Goal: Task Accomplishment & Management: Manage account settings

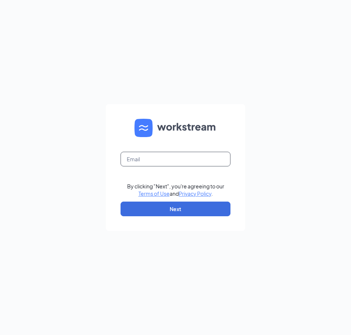
click at [157, 161] on input "text" at bounding box center [176, 159] width 110 height 15
type input "[EMAIL_ADDRESS][DOMAIN_NAME]"
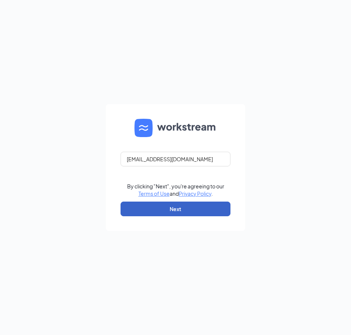
click at [177, 213] on button "Next" at bounding box center [176, 209] width 110 height 15
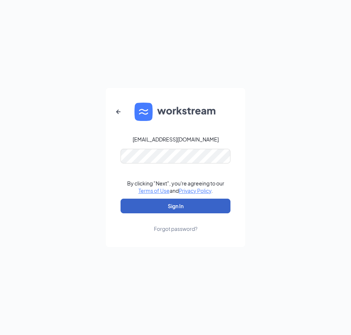
click at [175, 207] on button "Sign In" at bounding box center [176, 206] width 110 height 15
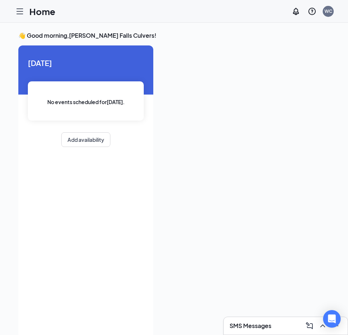
click at [16, 13] on icon "Hamburger" at bounding box center [19, 11] width 9 height 9
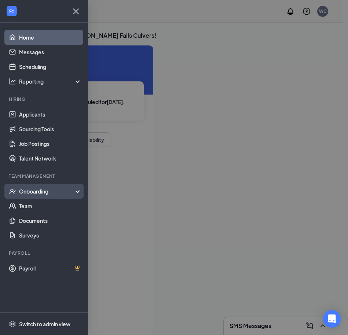
click at [50, 195] on div "Onboarding" at bounding box center [47, 191] width 56 height 7
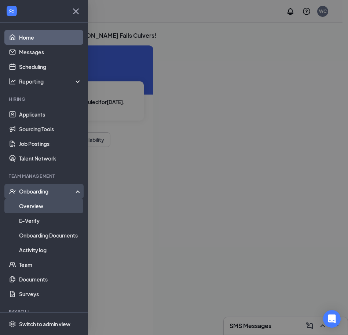
click at [48, 209] on link "Overview" at bounding box center [50, 206] width 63 height 15
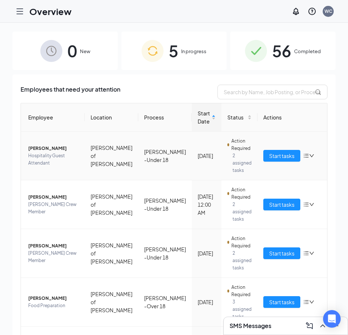
click at [53, 143] on td "[PERSON_NAME][GEOGRAPHIC_DATA] Guest Attendant" at bounding box center [53, 156] width 64 height 49
click at [53, 150] on span "[PERSON_NAME]" at bounding box center [53, 148] width 51 height 7
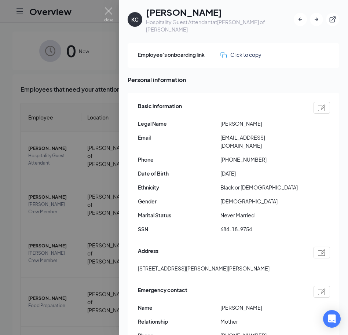
scroll to position [37, 0]
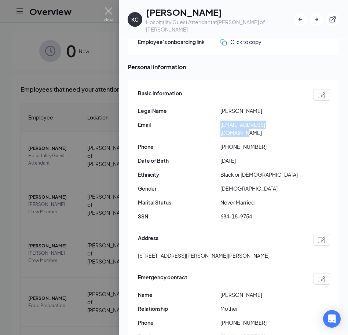
drag, startPoint x: 284, startPoint y: 116, endPoint x: 220, endPoint y: 122, distance: 63.7
click at [220, 122] on div "Basic information Legal Name [PERSON_NAME] Email [EMAIL_ADDRESS][DOMAIN_NAME] P…" at bounding box center [234, 156] width 192 height 139
copy span "[EMAIL_ADDRESS][DOMAIN_NAME]"
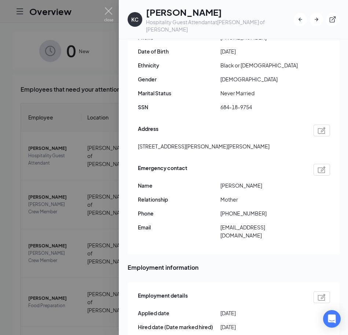
scroll to position [147, 0]
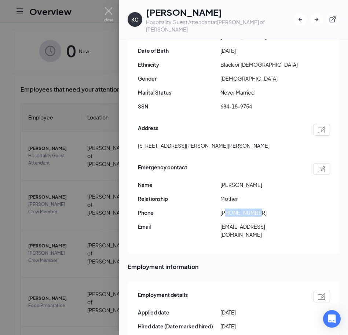
drag, startPoint x: 260, startPoint y: 197, endPoint x: 226, endPoint y: 201, distance: 34.0
click at [226, 209] on span "[PHONE_NUMBER]" at bounding box center [261, 213] width 82 height 8
copy span "9195766866"
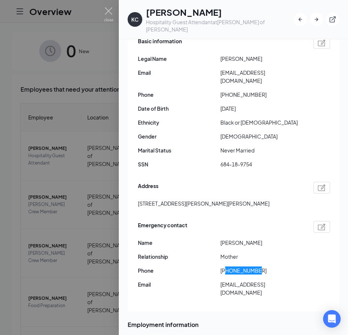
scroll to position [73, 0]
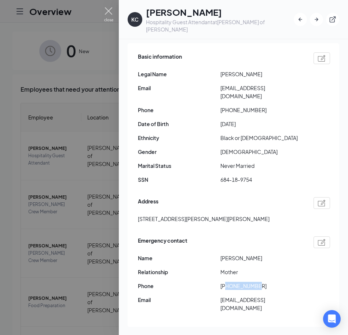
drag, startPoint x: 105, startPoint y: 12, endPoint x: 104, endPoint y: 41, distance: 29.0
click at [105, 12] on img at bounding box center [108, 14] width 9 height 14
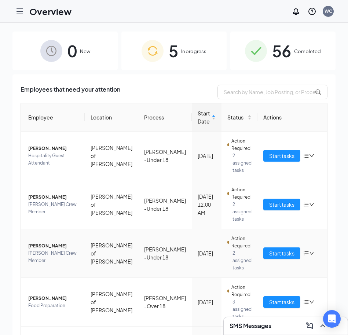
click at [70, 250] on span "[PERSON_NAME] Crew Member" at bounding box center [53, 257] width 51 height 15
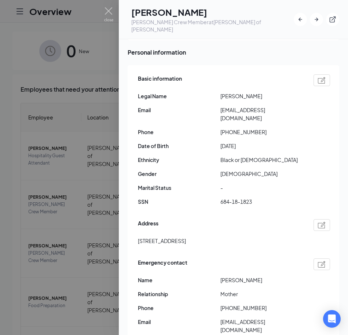
scroll to position [73, 0]
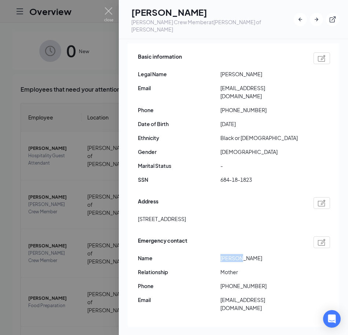
drag, startPoint x: 243, startPoint y: 243, endPoint x: 215, endPoint y: 249, distance: 28.3
click at [215, 249] on div "Emergency contact Name [PERSON_NAME] Relationship Mother Phone [PHONE_NUMBER] E…" at bounding box center [234, 276] width 192 height 83
copy div "[PERSON_NAME]"
drag, startPoint x: 260, startPoint y: 95, endPoint x: 227, endPoint y: 96, distance: 33.7
click at [227, 106] on span "[PHONE_NUMBER]" at bounding box center [261, 110] width 82 height 8
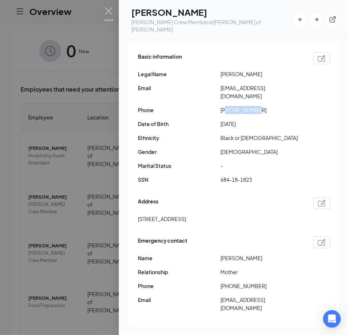
copy span "5714392915"
drag, startPoint x: 190, startPoint y: 203, endPoint x: 140, endPoint y: 202, distance: 49.9
click at [136, 204] on div "Basic information Legal Name [PERSON_NAME] Email [EMAIL_ADDRESS][DOMAIN_NAME] P…" at bounding box center [234, 185] width 212 height 284
copy span "320 Pond Overlook C"
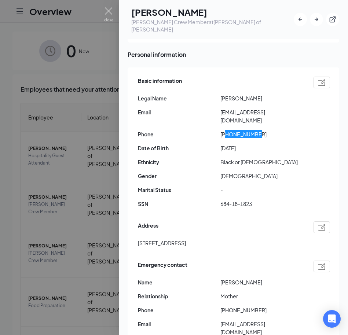
scroll to position [37, 0]
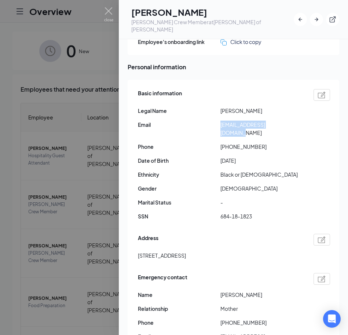
drag, startPoint x: 292, startPoint y: 117, endPoint x: 221, endPoint y: 119, distance: 70.4
click at [221, 121] on span "[EMAIL_ADDRESS][DOMAIN_NAME]" at bounding box center [261, 129] width 82 height 16
copy span "[EMAIL_ADDRESS][DOMAIN_NAME]"
drag, startPoint x: 257, startPoint y: 305, endPoint x: 227, endPoint y: 311, distance: 30.7
click at [227, 319] on span "[PHONE_NUMBER]" at bounding box center [261, 323] width 82 height 8
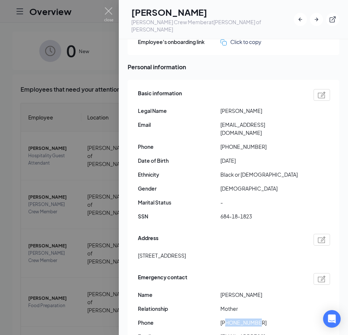
copy span "9123320225"
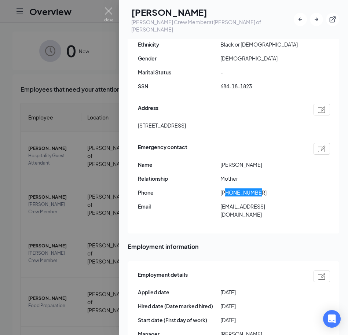
scroll to position [183, 0]
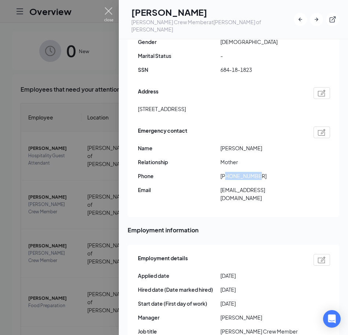
click at [106, 11] on img at bounding box center [108, 14] width 9 height 14
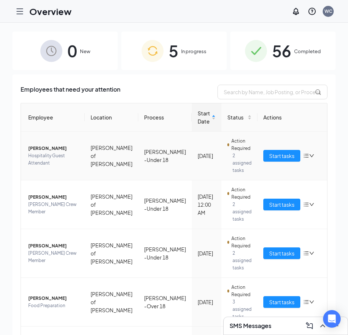
click at [47, 149] on span "[PERSON_NAME]" at bounding box center [53, 148] width 51 height 7
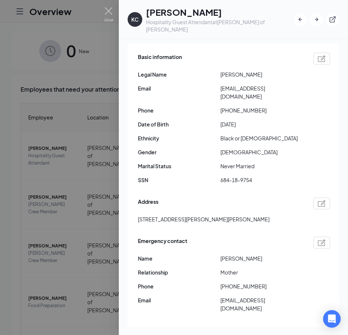
scroll to position [73, 0]
drag, startPoint x: 262, startPoint y: 272, endPoint x: 227, endPoint y: 273, distance: 35.2
click at [227, 282] on span "[PHONE_NUMBER]" at bounding box center [261, 286] width 82 height 8
copy span "9195766866"
click at [108, 14] on img at bounding box center [108, 14] width 9 height 14
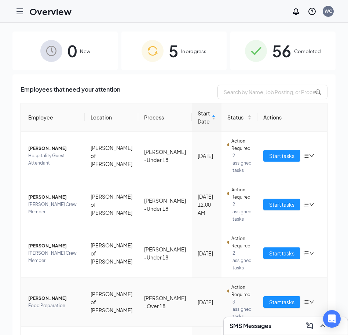
click at [46, 302] on span "Food Preparation" at bounding box center [53, 305] width 51 height 7
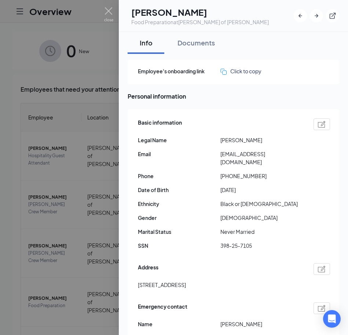
scroll to position [37, 0]
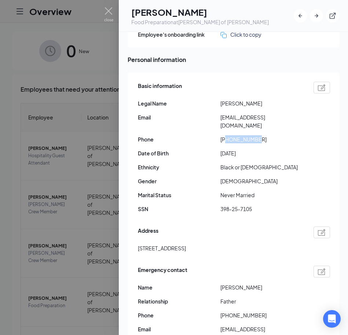
drag, startPoint x: 257, startPoint y: 129, endPoint x: 227, endPoint y: 132, distance: 29.8
click at [227, 135] on span "[PHONE_NUMBER]" at bounding box center [261, 139] width 82 height 8
copy span "2529038871"
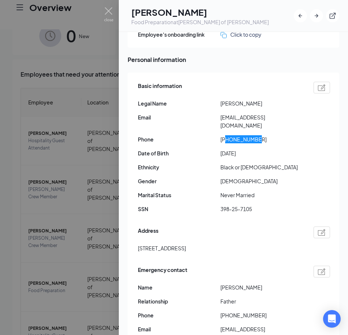
scroll to position [33, 0]
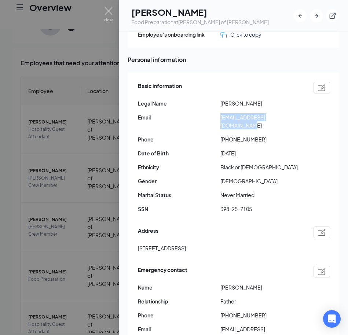
drag, startPoint x: 298, startPoint y: 118, endPoint x: 221, endPoint y: 122, distance: 77.9
click at [221, 122] on div "Basic information Legal Name [PERSON_NAME] Email [EMAIL_ADDRESS][DOMAIN_NAME] P…" at bounding box center [234, 149] width 192 height 139
copy span "[EMAIL_ADDRESS][DOMAIN_NAME]"
drag, startPoint x: 260, startPoint y: 306, endPoint x: 227, endPoint y: 312, distance: 33.4
click at [227, 312] on div "Emergency contact Name [PERSON_NAME] Relationship Father Phone [PHONE_NUMBER] E…" at bounding box center [234, 305] width 192 height 83
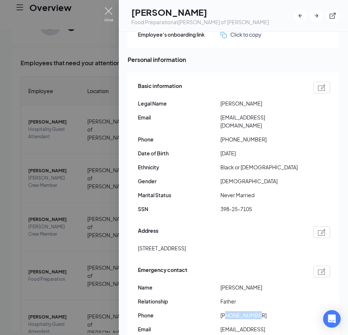
click at [112, 12] on img at bounding box center [108, 14] width 9 height 14
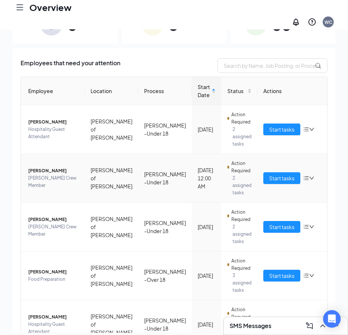
click at [59, 167] on span "[PERSON_NAME]" at bounding box center [53, 170] width 51 height 7
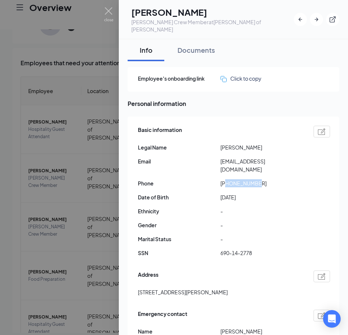
drag, startPoint x: 258, startPoint y: 168, endPoint x: 226, endPoint y: 169, distance: 31.5
click at [226, 179] on span "[PHONE_NUMBER]" at bounding box center [261, 183] width 82 height 8
drag, startPoint x: 290, startPoint y: 154, endPoint x: 221, endPoint y: 155, distance: 68.6
click at [221, 157] on span "[EMAIL_ADDRESS][DOMAIN_NAME]" at bounding box center [261, 165] width 82 height 16
click at [277, 175] on div "Basic information Legal Name [PERSON_NAME] Email [EMAIL_ADDRESS][DOMAIN_NAME] P…" at bounding box center [234, 193] width 192 height 139
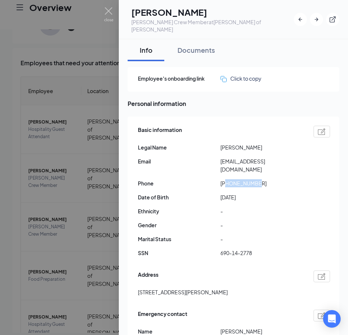
drag, startPoint x: 258, startPoint y: 169, endPoint x: 226, endPoint y: 170, distance: 32.6
click at [226, 179] on span "[PHONE_NUMBER]" at bounding box center [261, 183] width 82 height 8
click at [110, 11] on img at bounding box center [108, 14] width 9 height 14
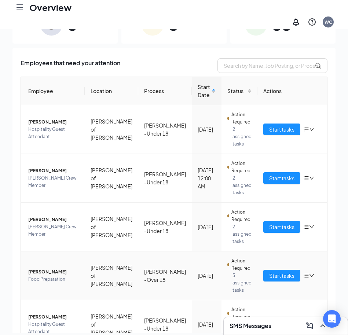
click at [39, 251] on td "[PERSON_NAME] Food Preparation" at bounding box center [53, 275] width 64 height 49
click at [41, 268] on span "[PERSON_NAME]" at bounding box center [53, 271] width 51 height 7
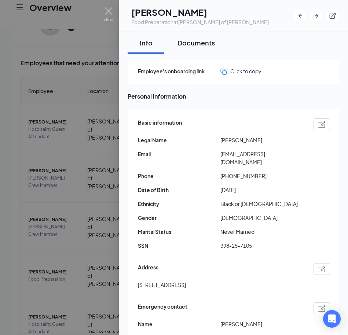
click at [194, 41] on div "Documents" at bounding box center [195, 42] width 37 height 9
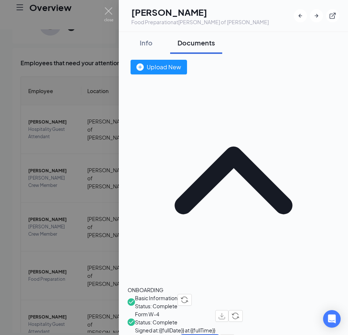
scroll to position [37, 0]
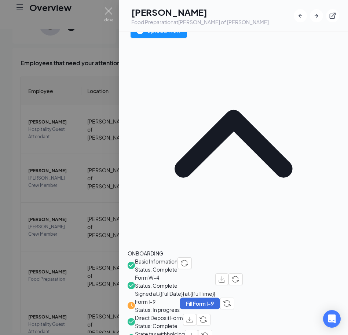
click at [70, 145] on div at bounding box center [174, 167] width 348 height 335
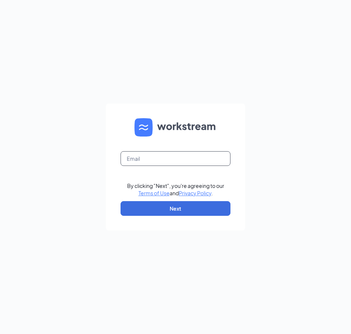
click at [193, 158] on input "text" at bounding box center [176, 158] width 110 height 15
type input "[EMAIL_ADDRESS][DOMAIN_NAME]"
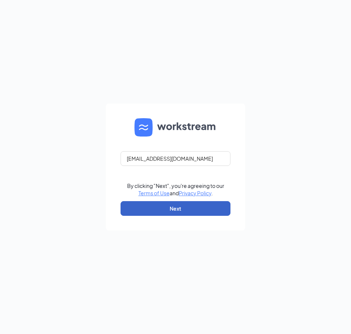
click at [172, 211] on button "Next" at bounding box center [176, 208] width 110 height 15
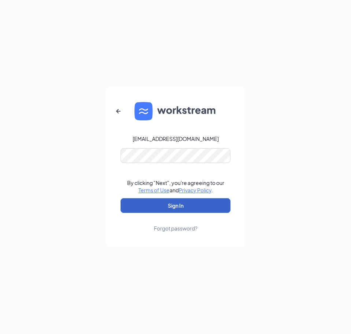
click at [181, 207] on button "Sign In" at bounding box center [176, 205] width 110 height 15
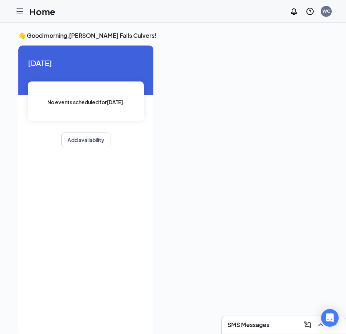
click at [23, 10] on icon "Hamburger" at bounding box center [19, 11] width 9 height 9
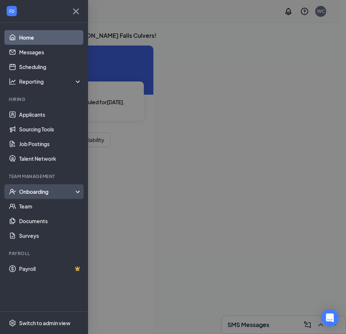
click at [48, 188] on div "Onboarding" at bounding box center [47, 191] width 56 height 7
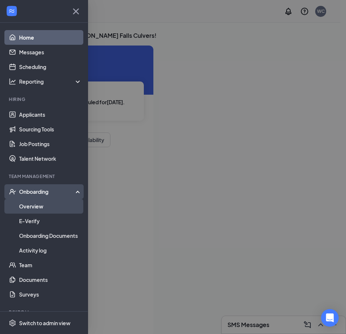
click at [45, 209] on link "Overview" at bounding box center [50, 206] width 63 height 15
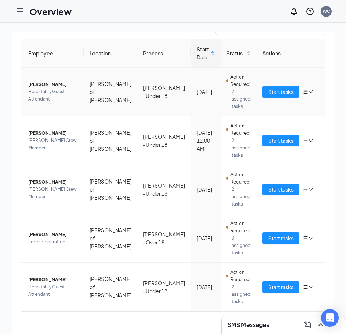
scroll to position [67, 0]
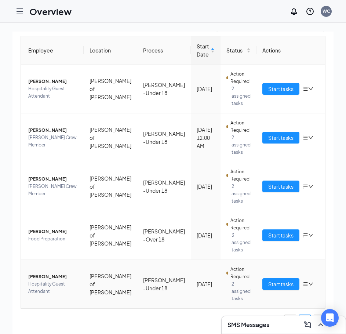
click at [55, 280] on span "[PERSON_NAME]" at bounding box center [52, 276] width 49 height 7
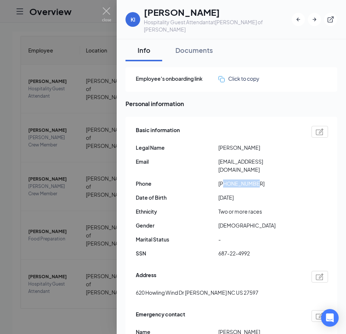
drag, startPoint x: 255, startPoint y: 167, endPoint x: 224, endPoint y: 170, distance: 31.4
click at [224, 179] on span "+19843321673" at bounding box center [259, 183] width 82 height 8
copy span "9843321673"
drag, startPoint x: 135, startPoint y: 278, endPoint x: 185, endPoint y: 274, distance: 50.4
click at [185, 274] on div "Basic information Legal Name Kamarie I Ernul Email bailey82715@gmail.com Phone …" at bounding box center [231, 259] width 212 height 284
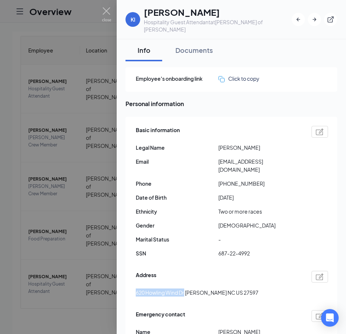
copy span "620 Howling Wind Dr"
drag, startPoint x: 279, startPoint y: 154, endPoint x: 212, endPoint y: 155, distance: 67.1
click at [212, 157] on div "Email bailey82715@gmail.com" at bounding box center [232, 165] width 192 height 16
copy div "bailey82715@gmail.com"
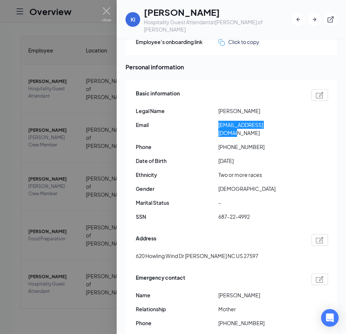
scroll to position [73, 0]
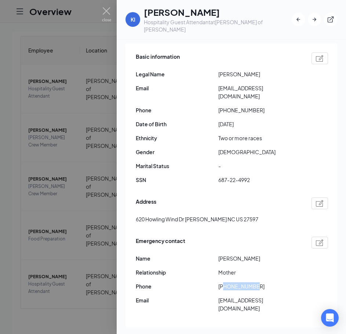
drag, startPoint x: 255, startPoint y: 269, endPoint x: 223, endPoint y: 268, distance: 31.5
click at [223, 282] on span "+19843321685" at bounding box center [259, 286] width 82 height 8
copy span "9843321685"
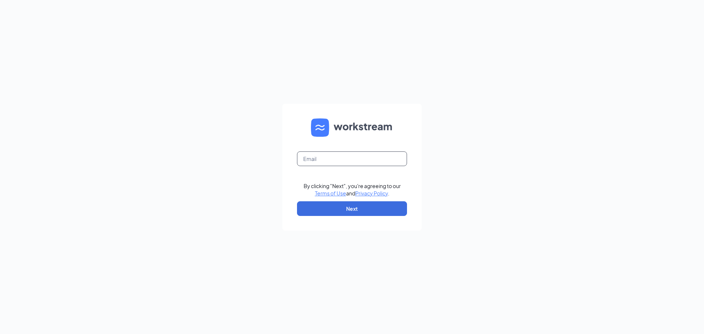
drag, startPoint x: 376, startPoint y: 158, endPoint x: 381, endPoint y: 165, distance: 9.3
click at [376, 158] on input "text" at bounding box center [352, 158] width 110 height 15
type input "wendellculvers@outlook.com"
click at [396, 215] on button "Next" at bounding box center [352, 208] width 110 height 15
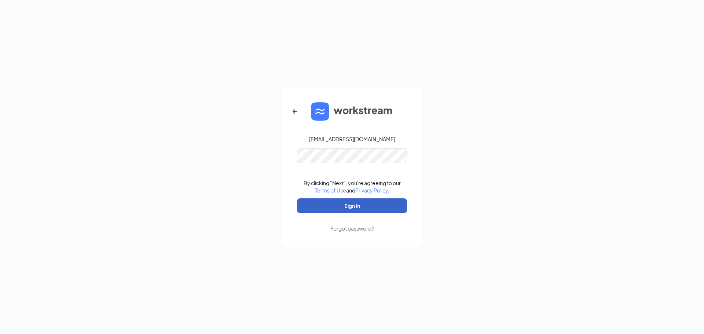
click at [349, 210] on button "Sign In" at bounding box center [352, 205] width 110 height 15
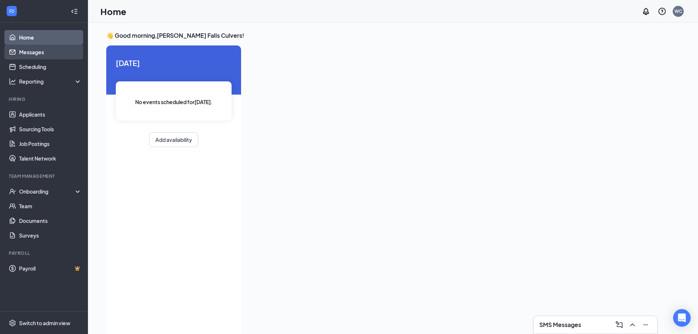
click at [43, 58] on link "Messages" at bounding box center [50, 52] width 63 height 15
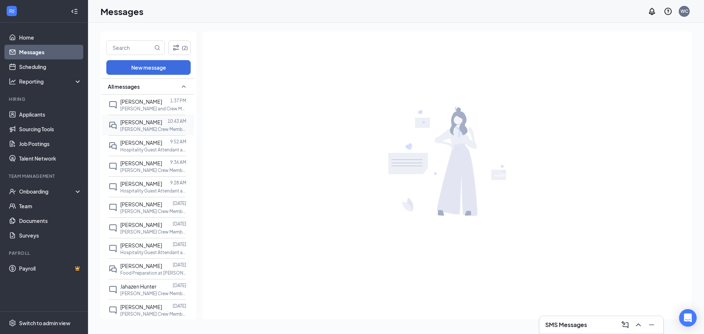
click at [142, 125] on span "[PERSON_NAME]" at bounding box center [141, 122] width 42 height 7
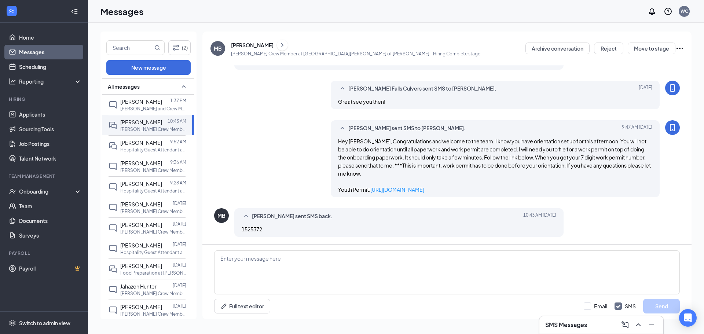
scroll to position [284, 0]
drag, startPoint x: 23, startPoint y: 191, endPoint x: 28, endPoint y: 196, distance: 7.0
click at [23, 191] on div "Onboarding" at bounding box center [47, 191] width 56 height 7
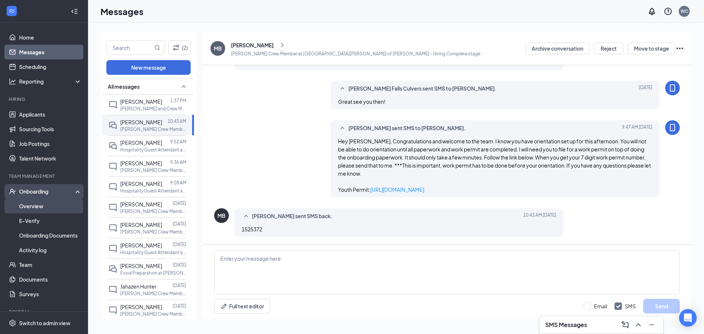
click at [29, 209] on link "Overview" at bounding box center [50, 206] width 63 height 15
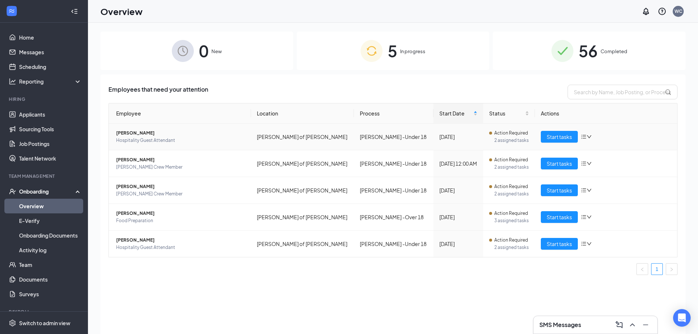
click at [130, 129] on span "[PERSON_NAME]" at bounding box center [180, 132] width 129 height 7
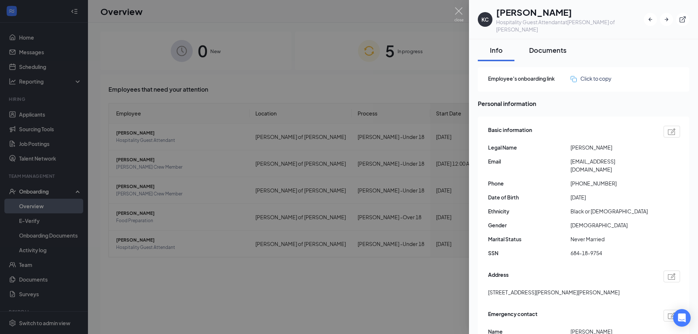
click at [548, 39] on button "Documents" at bounding box center [548, 50] width 52 height 22
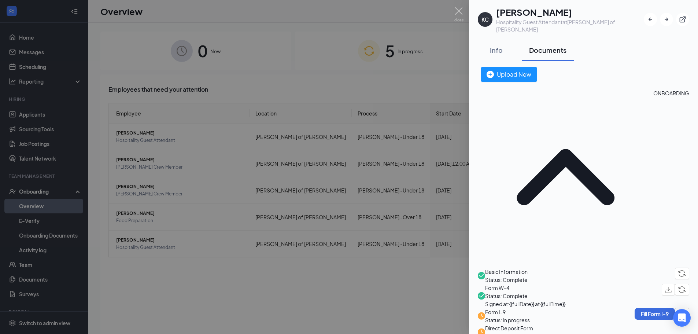
click at [239, 65] on div at bounding box center [349, 167] width 698 height 334
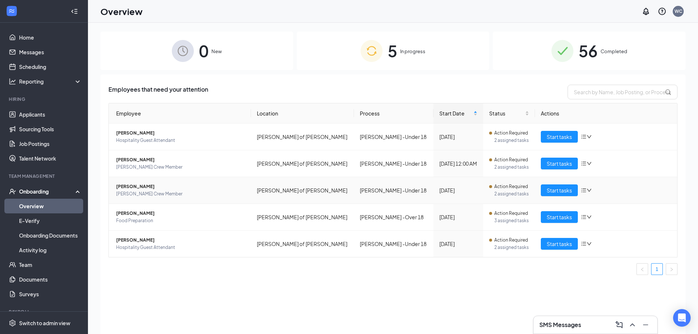
click at [145, 188] on span "[PERSON_NAME]" at bounding box center [180, 186] width 129 height 7
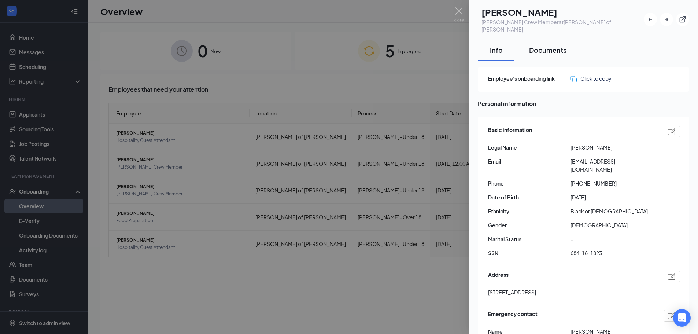
click at [532, 45] on div "Documents" at bounding box center [547, 49] width 37 height 9
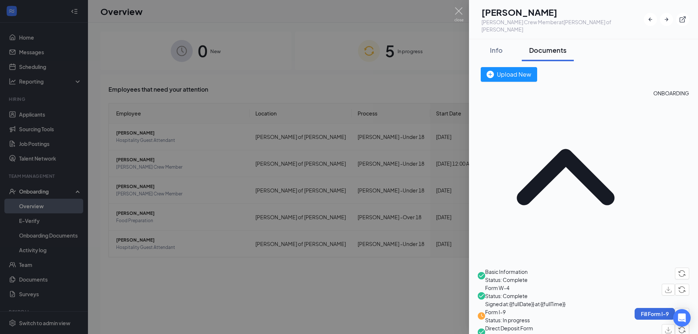
click at [280, 76] on div at bounding box center [349, 167] width 698 height 334
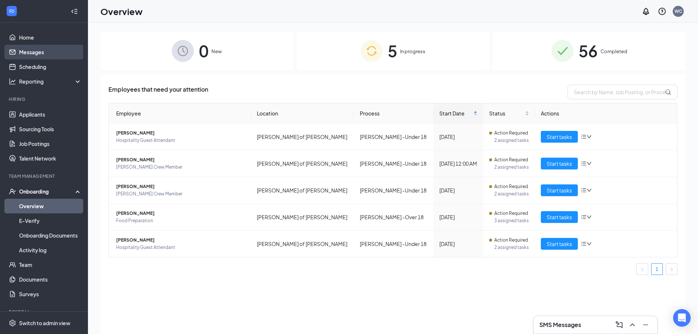
click at [47, 53] on link "Messages" at bounding box center [50, 52] width 63 height 15
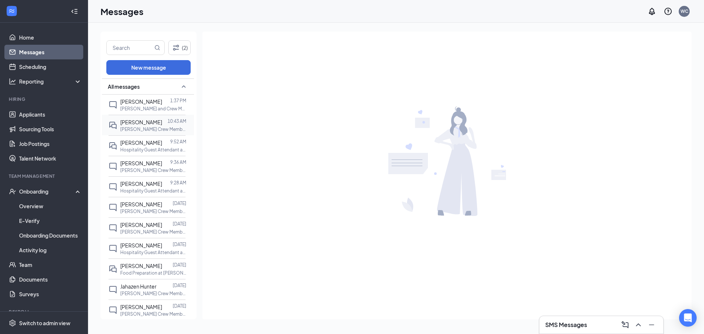
click at [139, 132] on p "Culver's Crew Member at Culver’s of Wendell" at bounding box center [153, 129] width 66 height 6
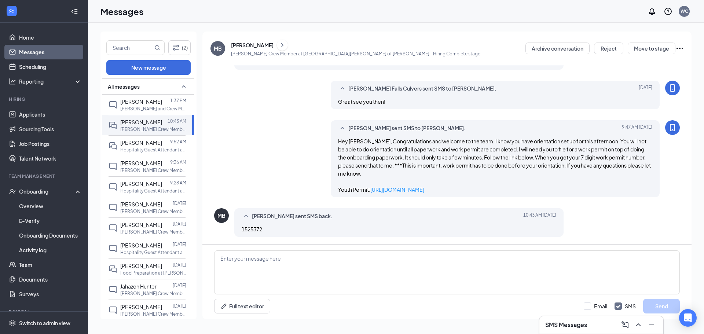
scroll to position [284, 0]
